Goal: Navigation & Orientation: Find specific page/section

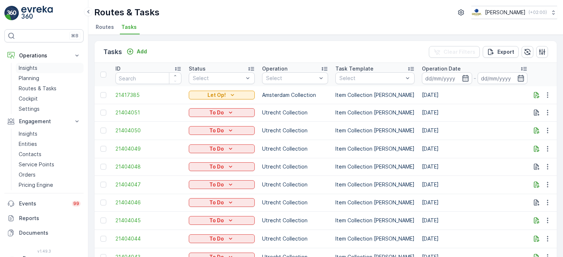
click at [19, 67] on p "Insights" at bounding box center [28, 67] width 19 height 7
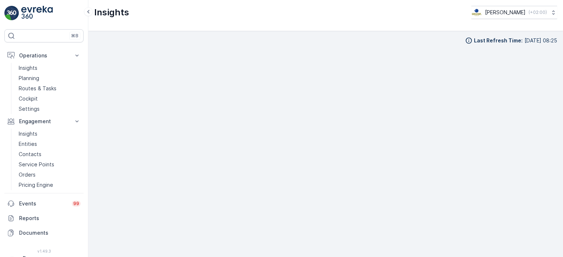
scroll to position [6, 0]
click at [33, 219] on p "Reports" at bounding box center [50, 218] width 62 height 7
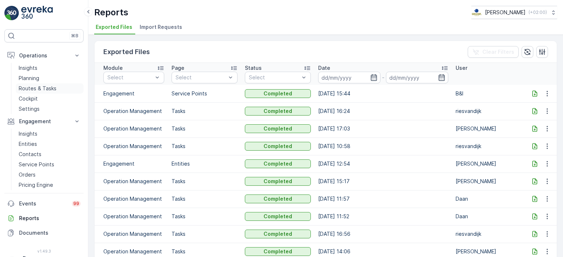
click at [42, 88] on p "Routes & Tasks" at bounding box center [38, 88] width 38 height 7
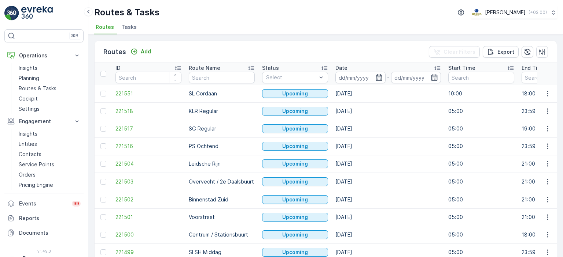
click at [318, 45] on div "Routes Add Clear Filters Export" at bounding box center [325, 52] width 462 height 22
click at [34, 70] on p "Insights" at bounding box center [28, 67] width 19 height 7
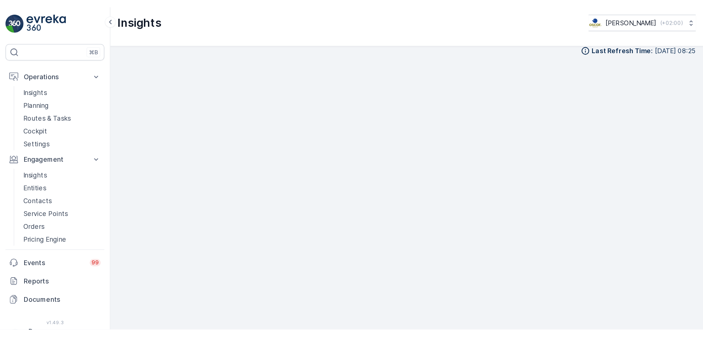
scroll to position [6, 0]
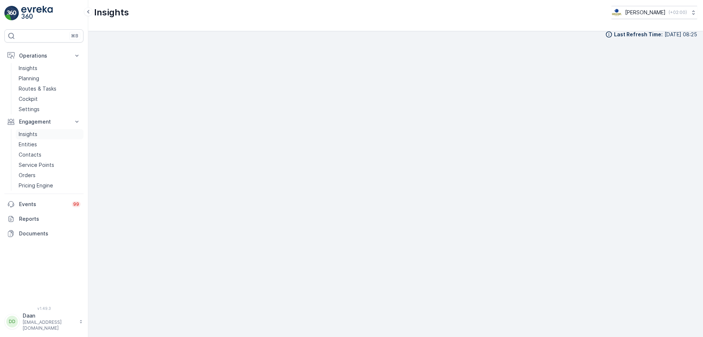
click at [26, 136] on p "Insights" at bounding box center [28, 133] width 19 height 7
click at [167, 37] on div "Last Refresh Time : [DATE] 08:20" at bounding box center [395, 183] width 615 height 305
